Goal: Check status: Check status

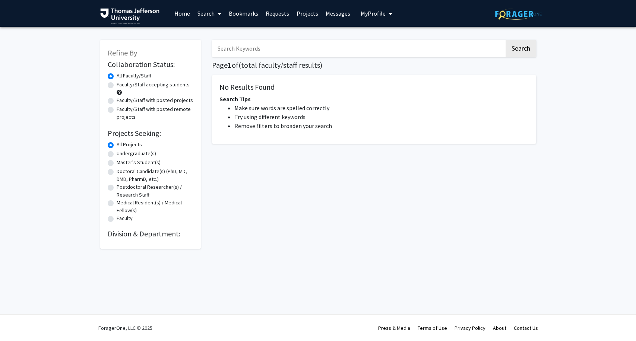
click at [332, 19] on link "Messages" at bounding box center [338, 13] width 32 height 26
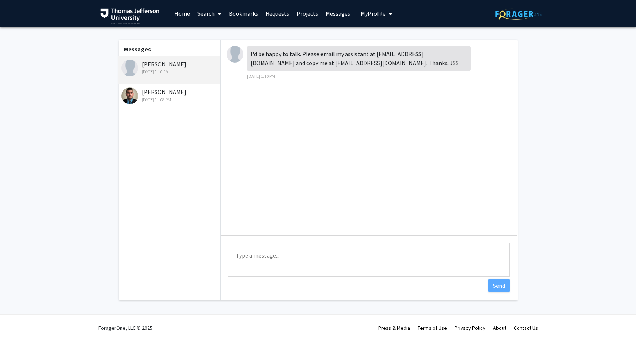
click at [145, 64] on div "[PERSON_NAME] [DATE] 1:10 PM" at bounding box center [170, 68] width 97 height 16
click at [150, 63] on div "[PERSON_NAME] [DATE] 1:10 PM" at bounding box center [170, 68] width 97 height 16
click at [273, 18] on link "Requests" at bounding box center [277, 13] width 31 height 26
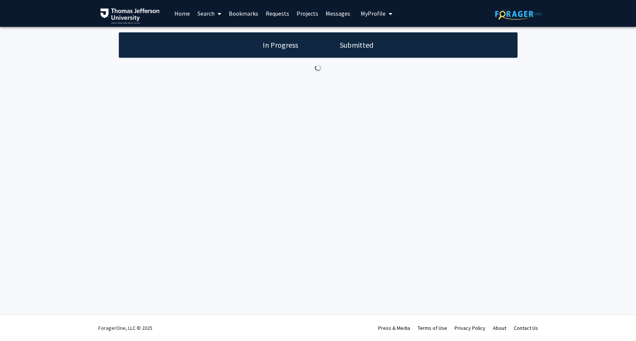
click at [290, 55] on div "In Progress Submitted" at bounding box center [318, 44] width 399 height 25
click at [290, 47] on h1 "In Progress" at bounding box center [281, 45] width 40 height 10
